Goal: Task Accomplishment & Management: Use online tool/utility

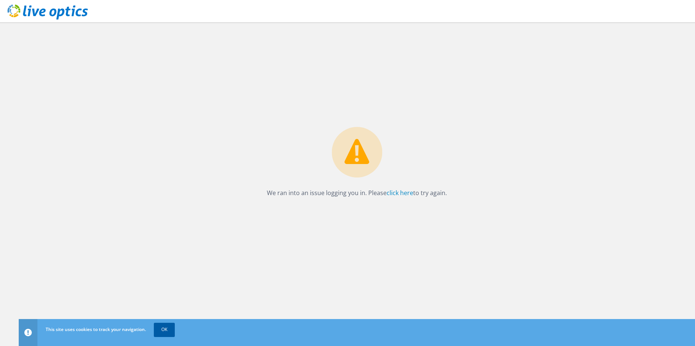
click at [171, 331] on link "OK" at bounding box center [164, 329] width 21 height 13
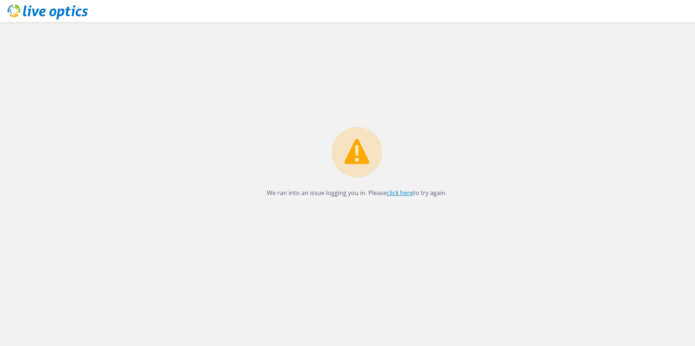
click at [407, 194] on link "click here" at bounding box center [400, 193] width 27 height 8
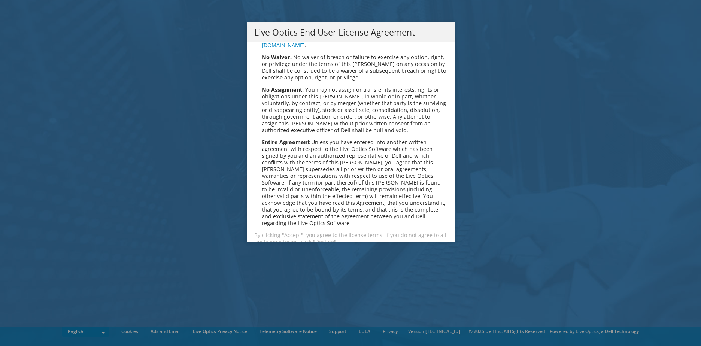
scroll to position [2831, 0]
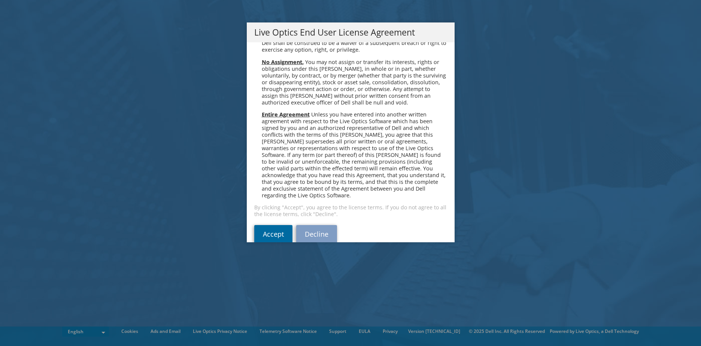
click at [274, 225] on link "Accept" at bounding box center [273, 234] width 38 height 18
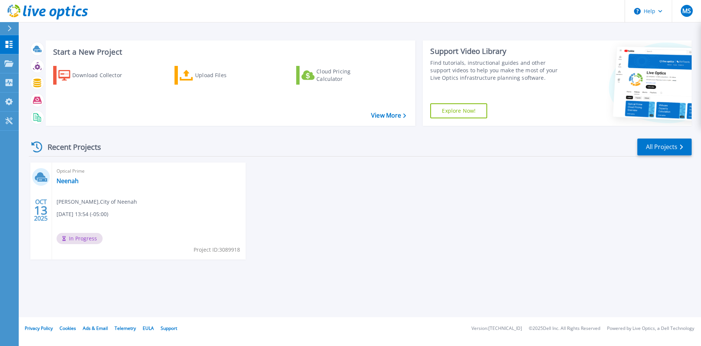
click at [113, 227] on div "Optical Prime Neenah Matt Schroeder , City of Neenah 10/13/2025, 13:54 (-05:00)…" at bounding box center [149, 210] width 194 height 97
click at [68, 184] on link "Neenah" at bounding box center [68, 180] width 22 height 7
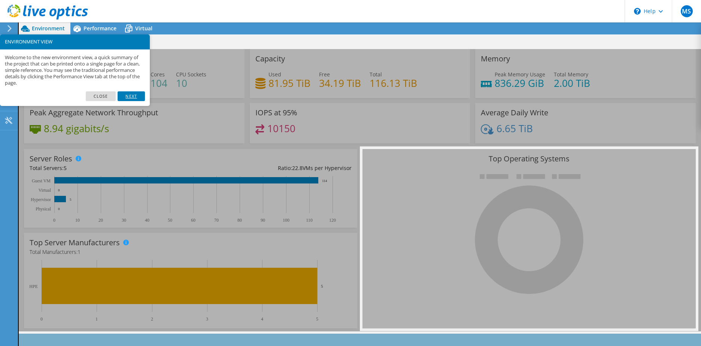
click at [128, 96] on link "Next" at bounding box center [131, 96] width 27 height 10
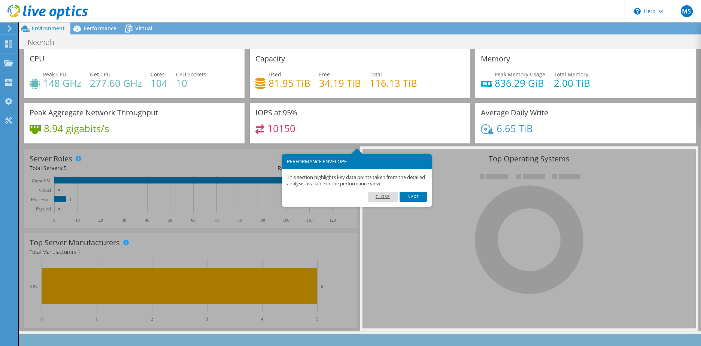
click at [392, 195] on link "Close" at bounding box center [383, 197] width 30 height 10
